Goal: Task Accomplishment & Management: Manage account settings

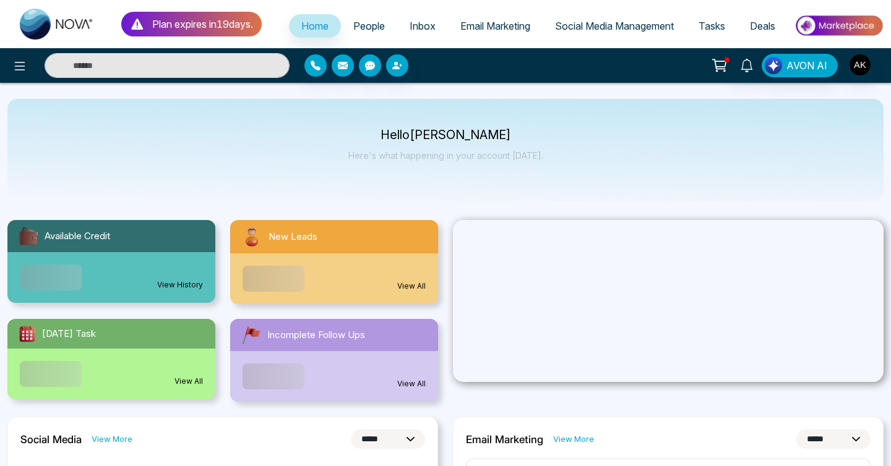
select select "*"
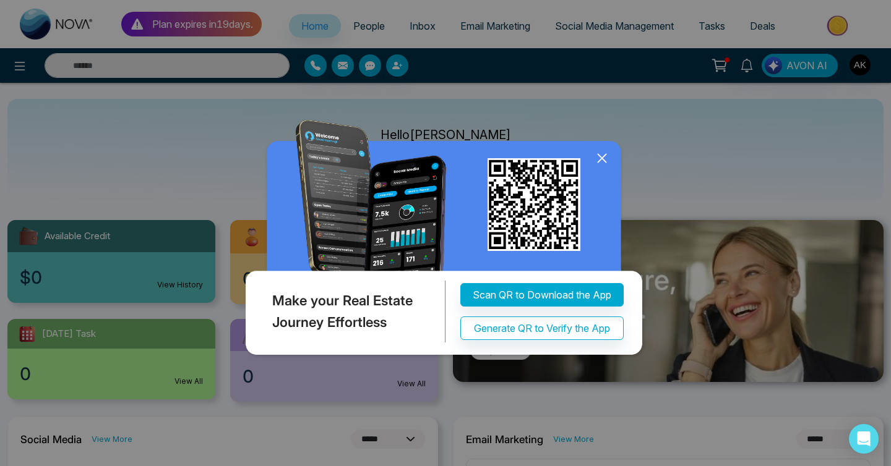
click at [603, 156] on icon at bounding box center [602, 158] width 19 height 19
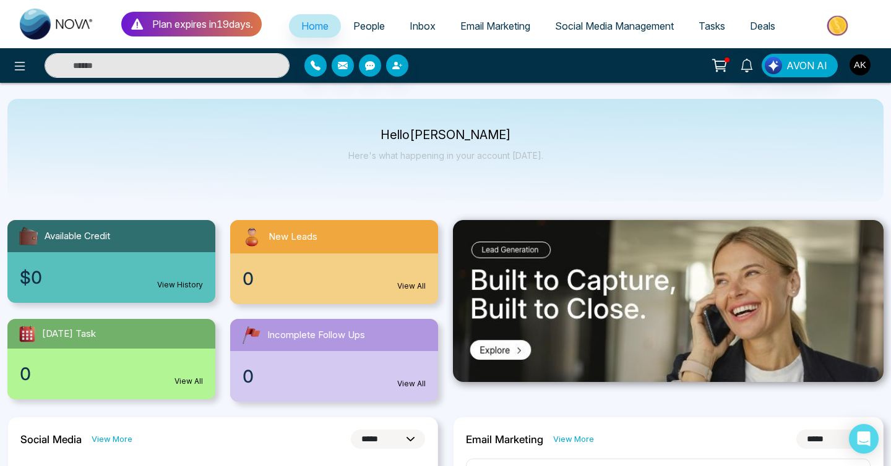
click at [860, 62] on img "button" at bounding box center [859, 64] width 21 height 21
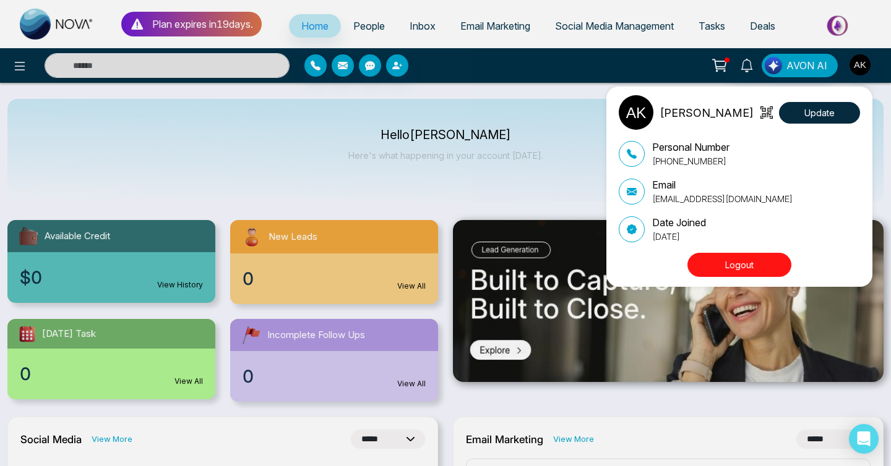
click at [457, 178] on div "[PERSON_NAME] Update Personal Number [PHONE_NUMBER] Email [PERSON_NAME][EMAIL_A…" at bounding box center [445, 233] width 891 height 466
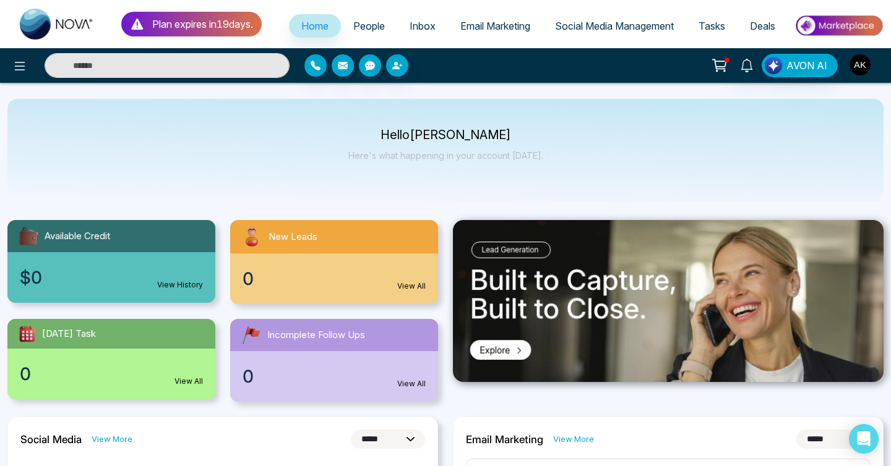
click at [861, 67] on img "button" at bounding box center [859, 64] width 21 height 21
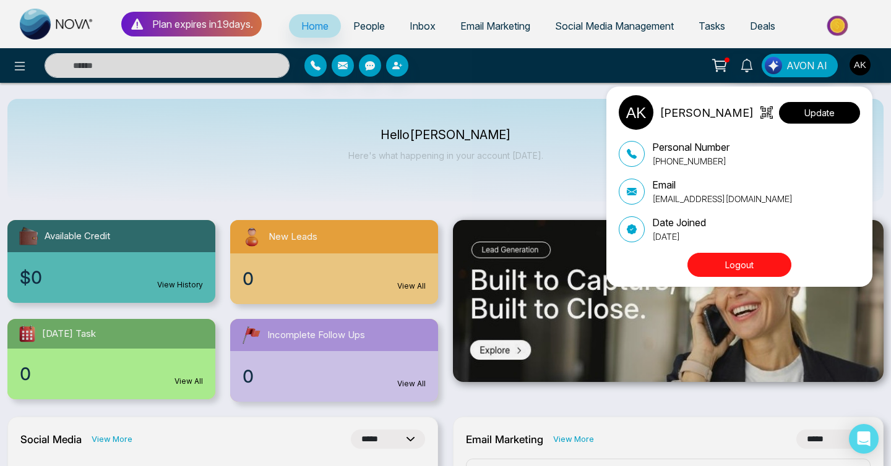
click at [822, 113] on button "Update" at bounding box center [819, 113] width 81 height 22
select select "***"
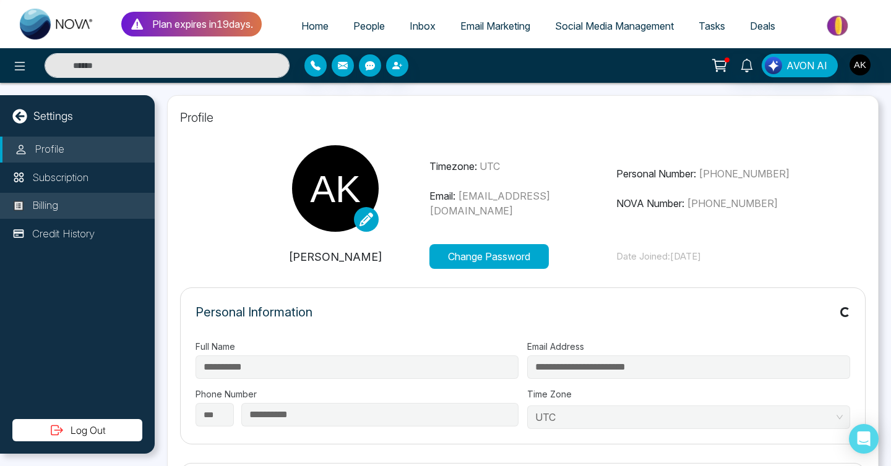
type input "**********"
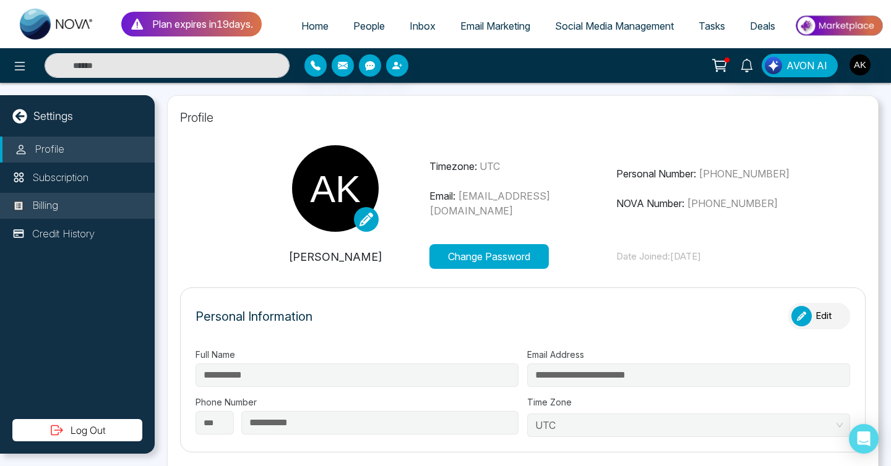
click at [53, 209] on p "Billing" at bounding box center [45, 206] width 26 height 16
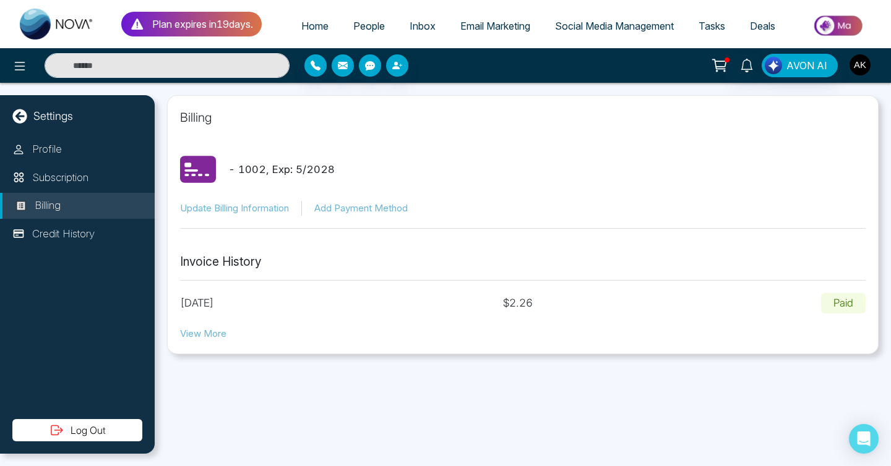
click at [861, 64] on img "button" at bounding box center [859, 64] width 21 height 21
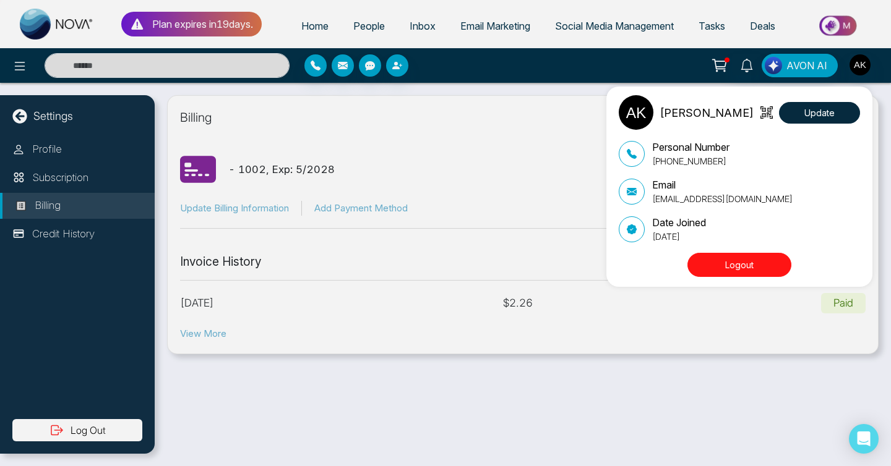
click at [742, 269] on button "Logout" at bounding box center [739, 265] width 104 height 24
